Goal: Navigation & Orientation: Find specific page/section

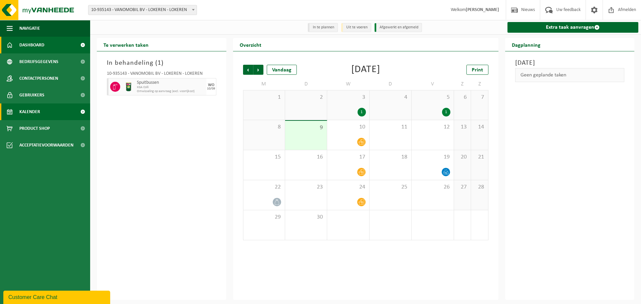
click at [36, 43] on span "Dashboard" at bounding box center [31, 45] width 25 height 17
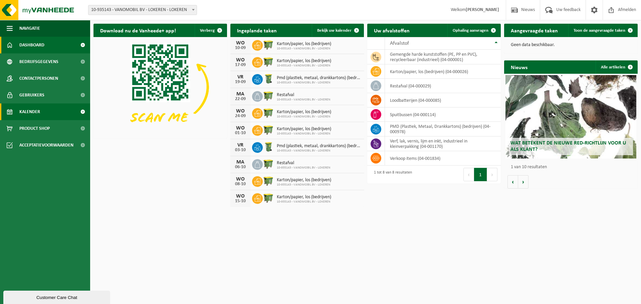
click at [41, 107] on link "Kalender" at bounding box center [45, 112] width 90 height 17
